Goal: Task Accomplishment & Management: Manage account settings

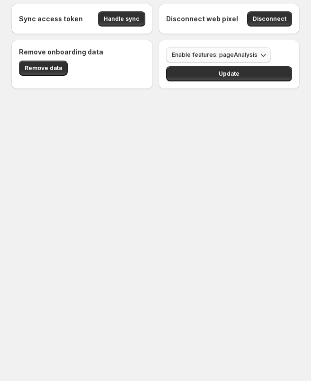
click at [232, 56] on span "Enable features: pageAnalysis" at bounding box center [215, 55] width 86 height 8
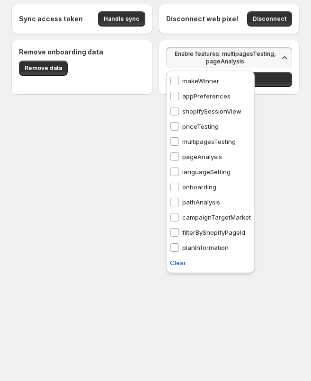
click at [172, 136] on div "multipagesTesting multipagesTesting" at bounding box center [202, 141] width 73 height 15
click at [269, 99] on div "Sync access token Handle sync Disconnect web pixel Disconnect Remove onboarding…" at bounding box center [155, 73] width 311 height 146
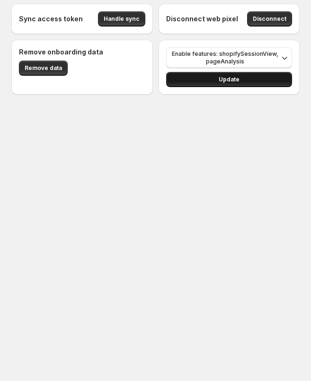
click at [230, 76] on button "Update" at bounding box center [229, 79] width 126 height 15
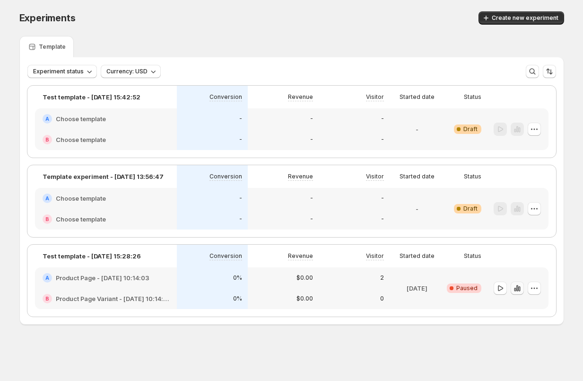
click at [515, 286] on icon "button" at bounding box center [516, 287] width 9 height 9
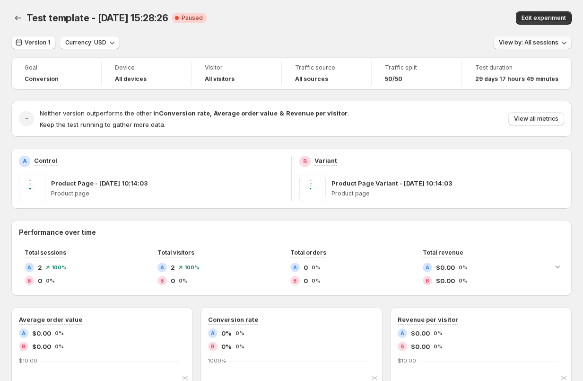
click at [519, 39] on span "View by: All sessions" at bounding box center [529, 43] width 60 height 8
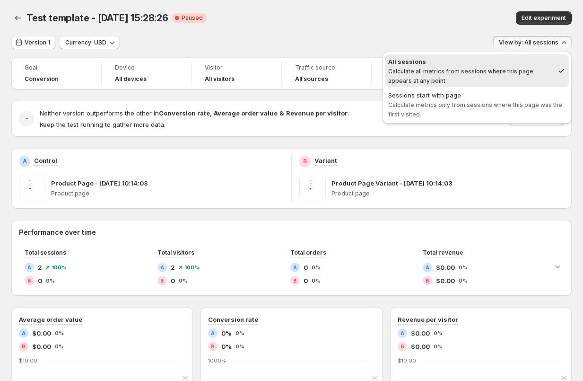
click at [451, 12] on div "Edit experiment" at bounding box center [467, 17] width 208 height 13
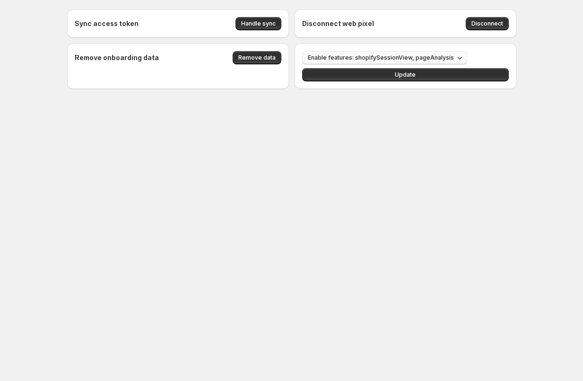
click at [416, 56] on span "Enable features: shopifySessionView, pageAnalysis" at bounding box center [381, 58] width 146 height 8
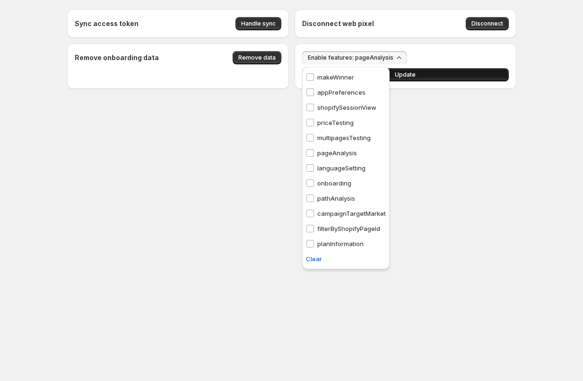
click at [433, 79] on button "Update" at bounding box center [405, 74] width 207 height 13
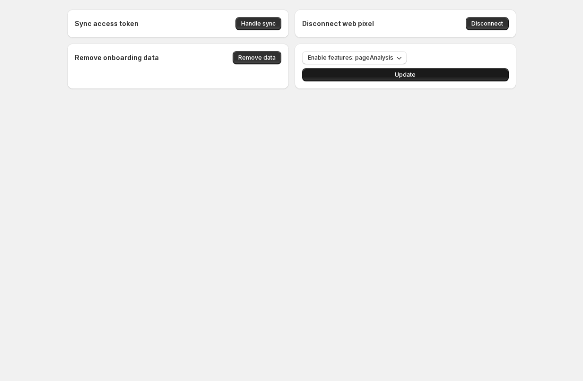
click at [413, 74] on span "Update" at bounding box center [405, 75] width 21 height 8
click at [407, 71] on span "Update" at bounding box center [405, 75] width 21 height 8
click at [400, 75] on span "Update" at bounding box center [405, 75] width 21 height 8
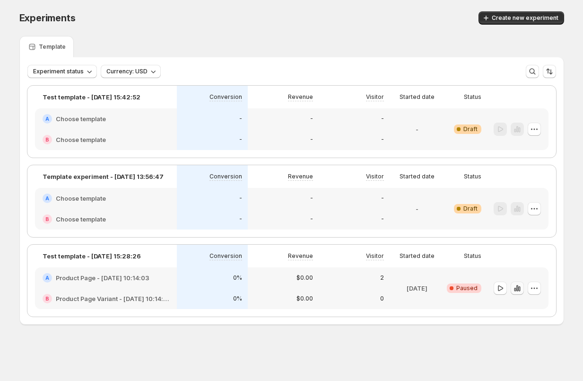
click at [516, 284] on icon "button" at bounding box center [516, 287] width 9 height 9
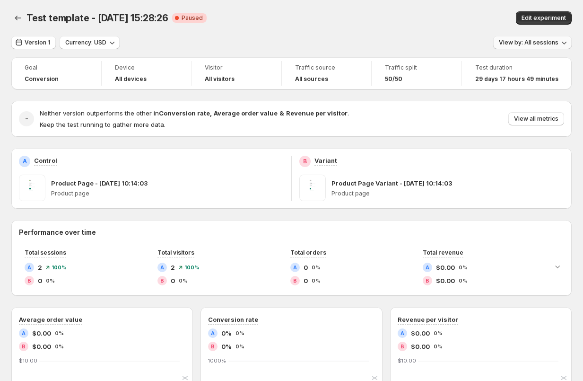
click at [528, 44] on span "View by: All sessions" at bounding box center [529, 43] width 60 height 8
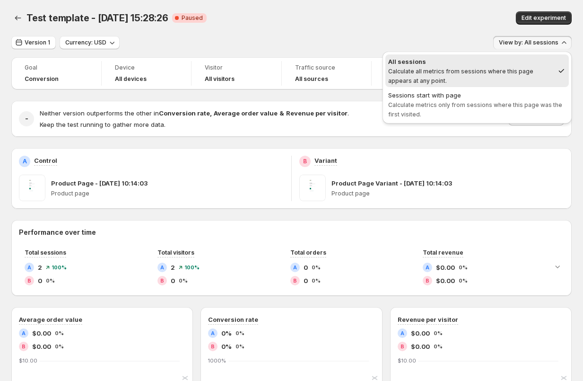
click at [389, 29] on div "Test template - May 30, 15:28:26. This page is ready Test template - May 30, 15…" at bounding box center [291, 18] width 560 height 36
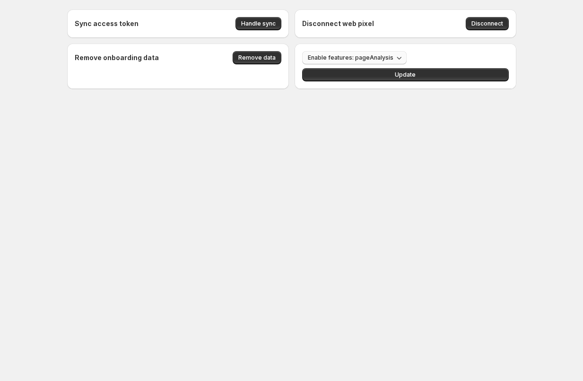
click at [338, 58] on span "Enable features: pageAnalysis" at bounding box center [351, 58] width 86 height 8
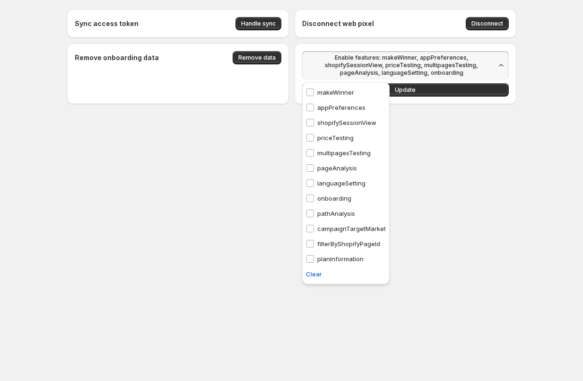
click at [311, 218] on div "pathAnalysis pathAnalysis" at bounding box center [330, 213] width 57 height 15
click at [311, 232] on span at bounding box center [310, 228] width 9 height 9
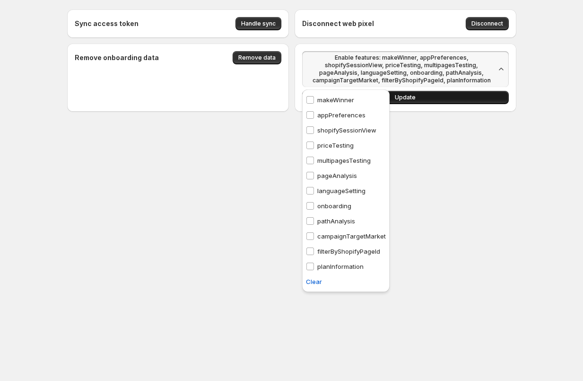
click at [422, 91] on button "Update" at bounding box center [405, 97] width 207 height 13
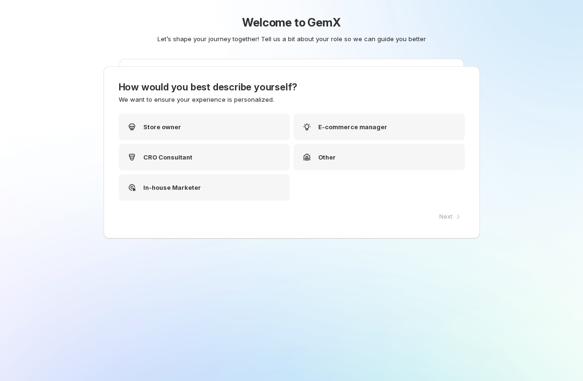
click at [517, 286] on div "Welcome to GemX Let’s shape your journey together! Tell us a bit about your rol…" at bounding box center [292, 209] width 472 height 418
click at [170, 129] on p "Store owner" at bounding box center [162, 126] width 38 height 9
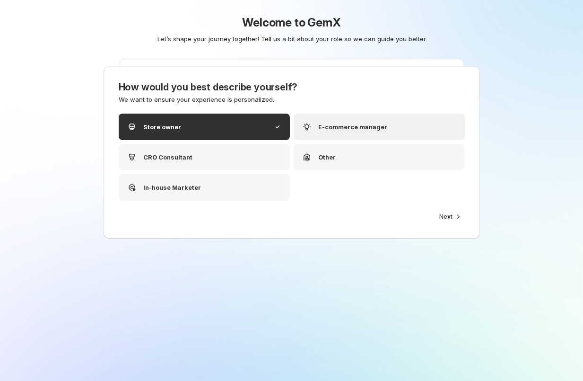
click at [359, 128] on p "E-commerce manager" at bounding box center [352, 126] width 69 height 9
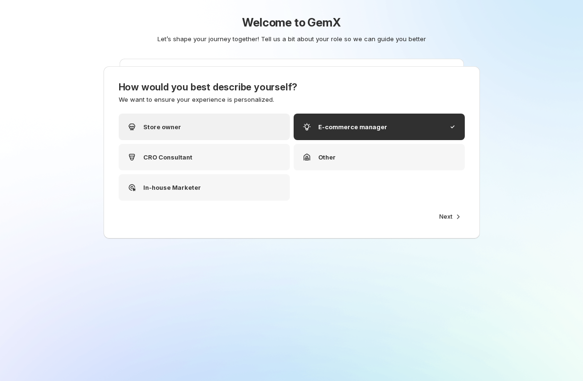
click at [194, 132] on div "Store owner" at bounding box center [204, 126] width 171 height 26
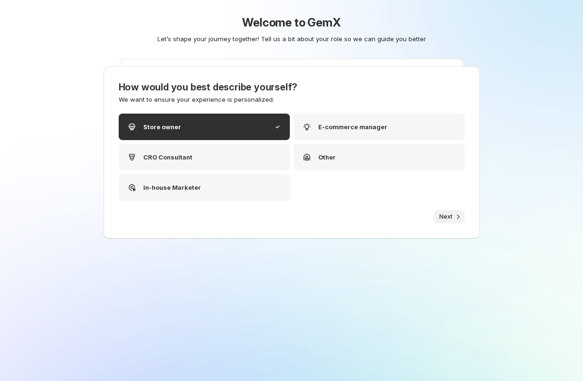
click at [451, 218] on span "Next" at bounding box center [445, 217] width 13 height 8
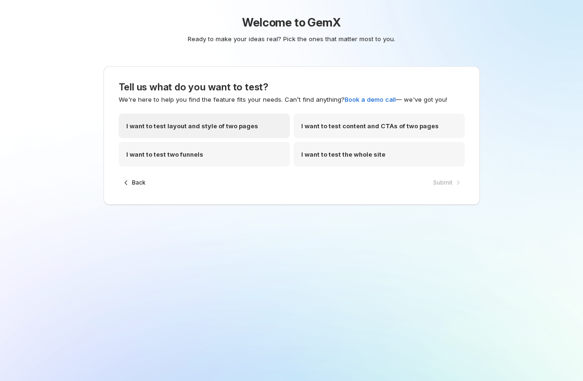
click at [186, 127] on p "I want to test layout and style of two pages" at bounding box center [192, 125] width 132 height 9
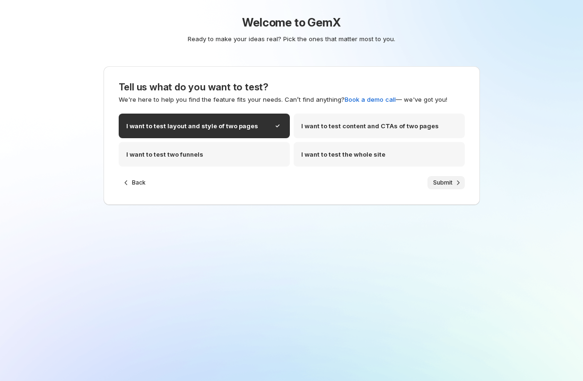
click at [435, 185] on span "Submit" at bounding box center [442, 183] width 19 height 8
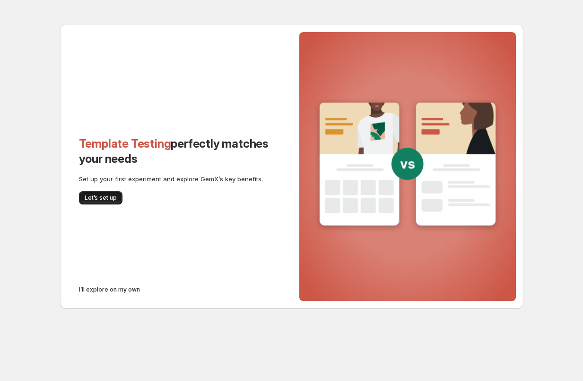
click at [99, 196] on span "Let’s set up" at bounding box center [101, 198] width 32 height 8
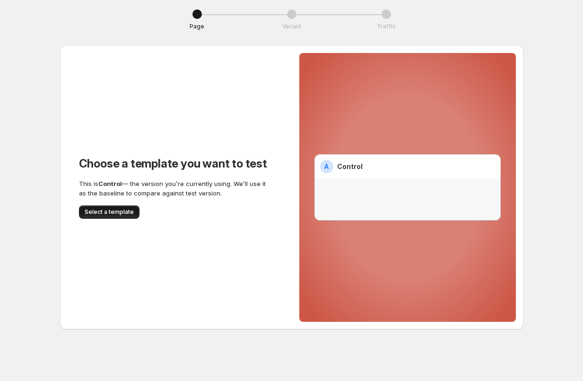
click at [109, 207] on button "Select a template" at bounding box center [109, 211] width 61 height 13
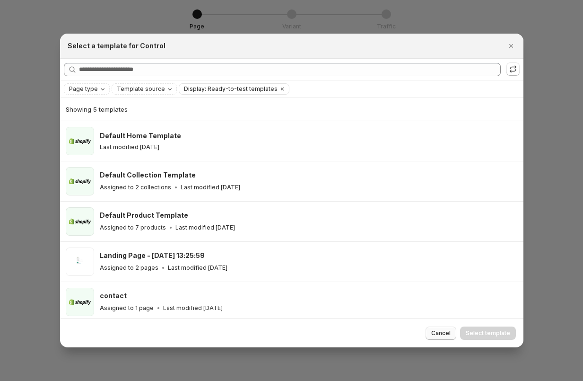
click at [439, 329] on span "Cancel" at bounding box center [440, 333] width 19 height 8
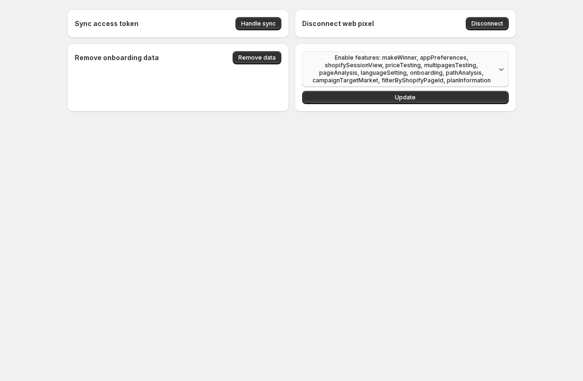
click at [409, 80] on span "Enable features: makeWinner, appPreferences, shopifySessionView, priceTesting, …" at bounding box center [402, 69] width 188 height 30
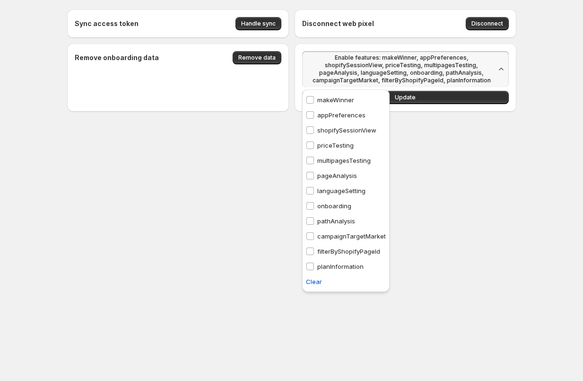
click at [333, 100] on p "makeWinner" at bounding box center [335, 99] width 37 height 9
click at [333, 110] on p "appPreferences" at bounding box center [341, 114] width 48 height 9
click at [333, 125] on div "shopifySessionView shopifySessionView" at bounding box center [341, 129] width 78 height 15
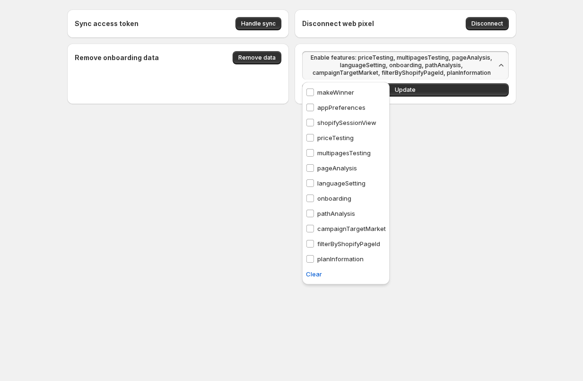
click at [332, 135] on p "priceTesting" at bounding box center [335, 137] width 36 height 9
click at [331, 151] on p "multipagesTesting" at bounding box center [343, 152] width 53 height 9
click at [328, 169] on p "pageAnalysis" at bounding box center [337, 167] width 40 height 9
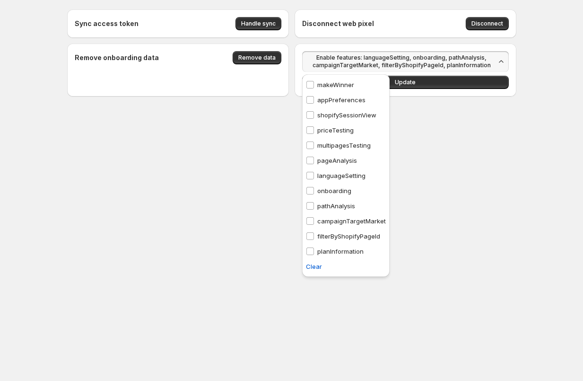
click at [329, 173] on p "languageSetting" at bounding box center [341, 175] width 48 height 9
click at [329, 195] on div "onboarding onboarding" at bounding box center [328, 190] width 53 height 15
click at [330, 204] on p "pathAnalysis" at bounding box center [336, 205] width 38 height 9
click at [330, 220] on p "campaignTargetMarket" at bounding box center [351, 220] width 69 height 9
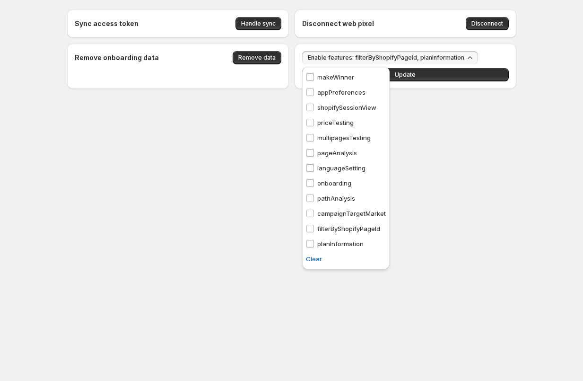
click at [331, 227] on p "filterByShopifyPageId" at bounding box center [348, 228] width 63 height 9
click at [331, 242] on p "planInformation" at bounding box center [340, 243] width 46 height 9
click at [415, 76] on button "Update" at bounding box center [405, 74] width 207 height 13
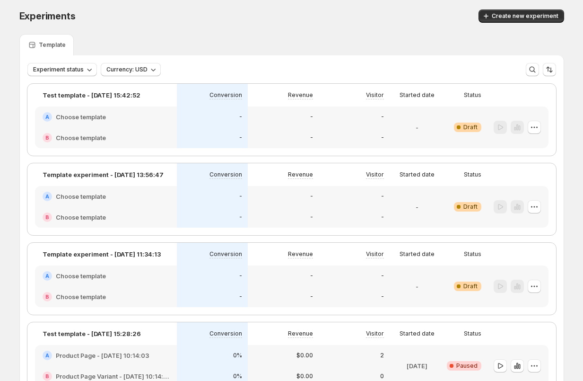
scroll to position [74, 0]
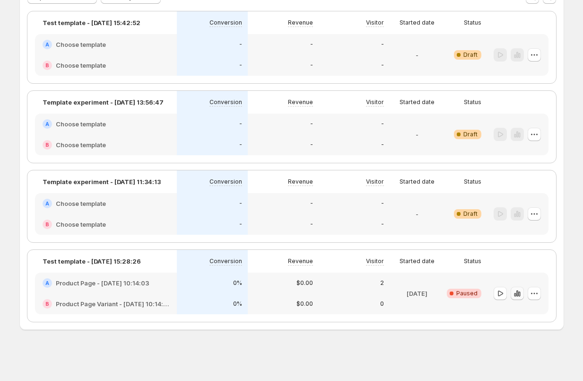
click at [515, 291] on icon "button" at bounding box center [516, 292] width 9 height 9
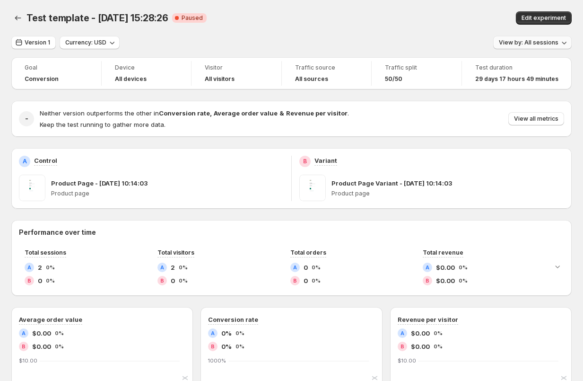
click at [525, 45] on span "View by: All sessions" at bounding box center [529, 43] width 60 height 8
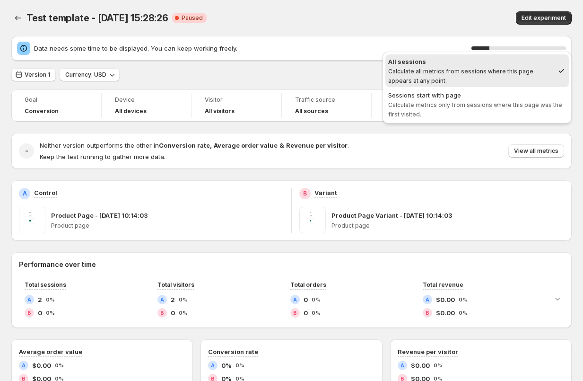
click at [359, 22] on div "Test template - [DATE] 15:28:26 Critical Complete Paused Edit experiment" at bounding box center [291, 17] width 560 height 13
